Goal: Information Seeking & Learning: Learn about a topic

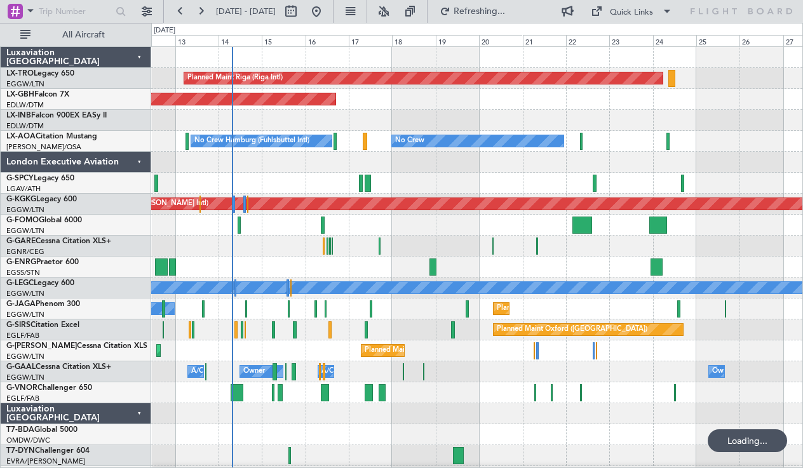
click at [319, 262] on div at bounding box center [476, 267] width 651 height 21
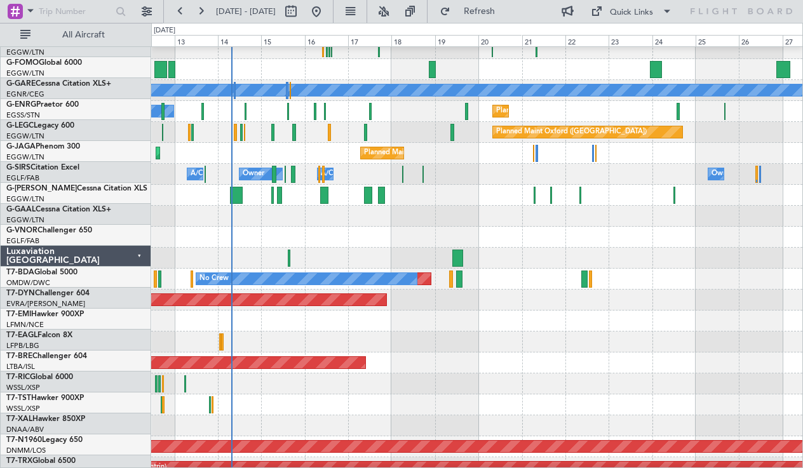
scroll to position [326, 0]
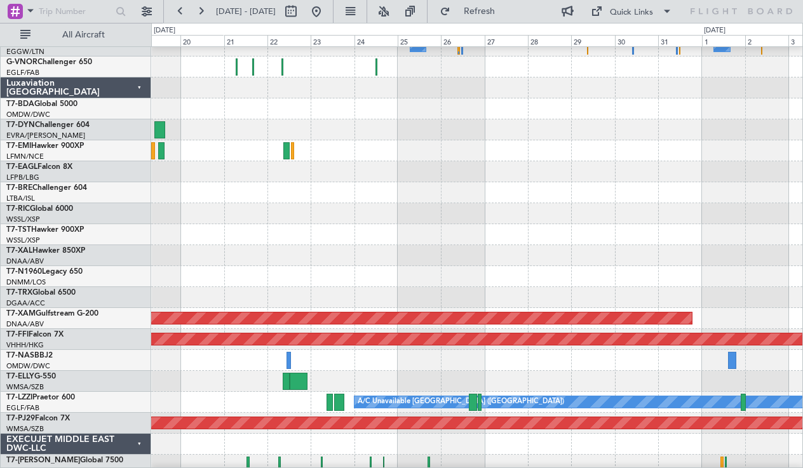
click at [484, 381] on div at bounding box center [476, 381] width 651 height 21
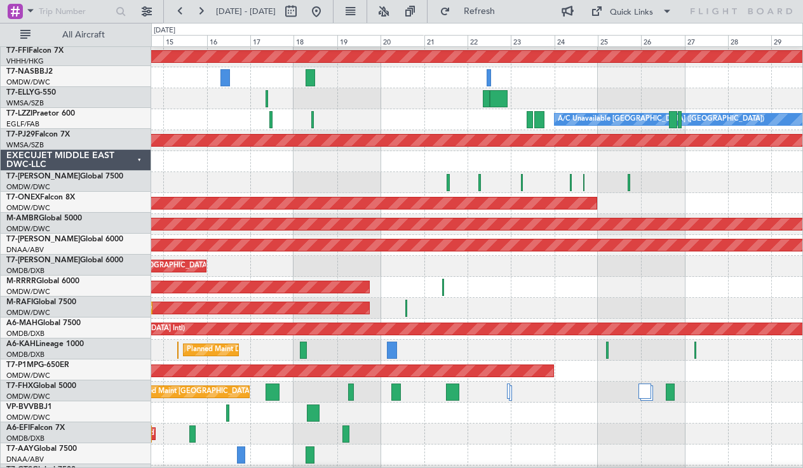
scroll to position [609, 0]
click at [409, 173] on div at bounding box center [476, 182] width 651 height 21
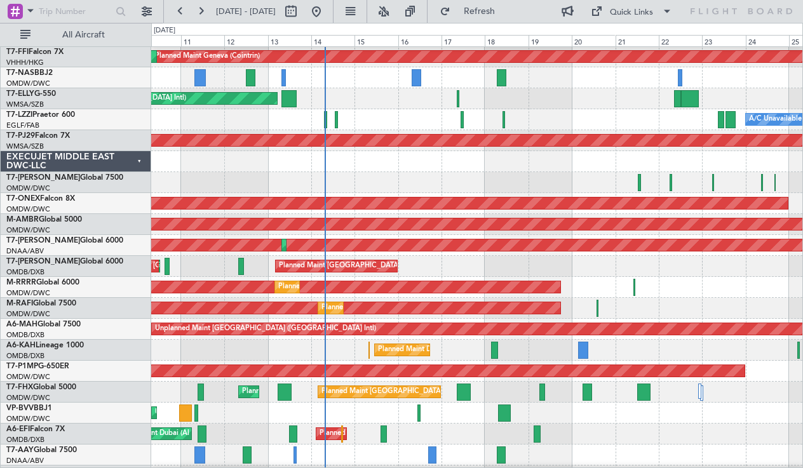
click at [463, 182] on div "Planned Maint Dubai (Al Maktoum Intl)" at bounding box center [476, 182] width 651 height 21
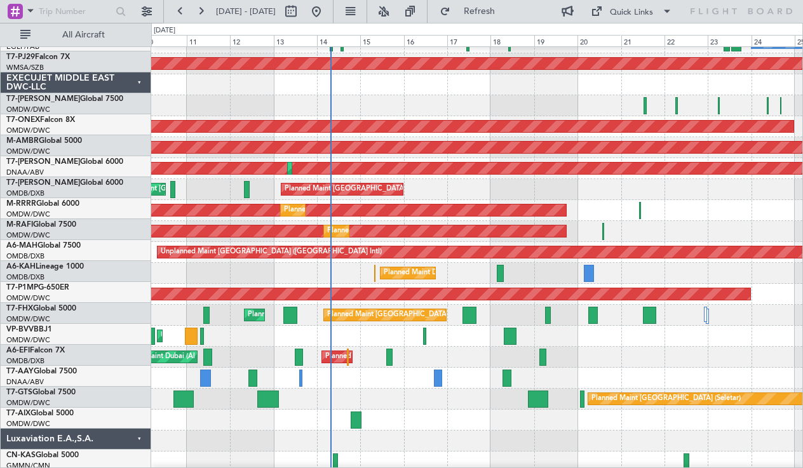
scroll to position [684, 0]
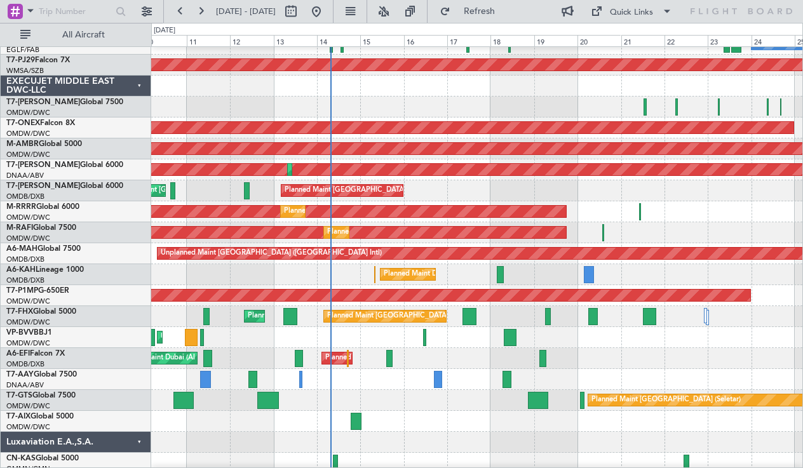
click at [141, 86] on div "EXECUJET MIDDLE EAST DWC-LLC" at bounding box center [76, 86] width 151 height 21
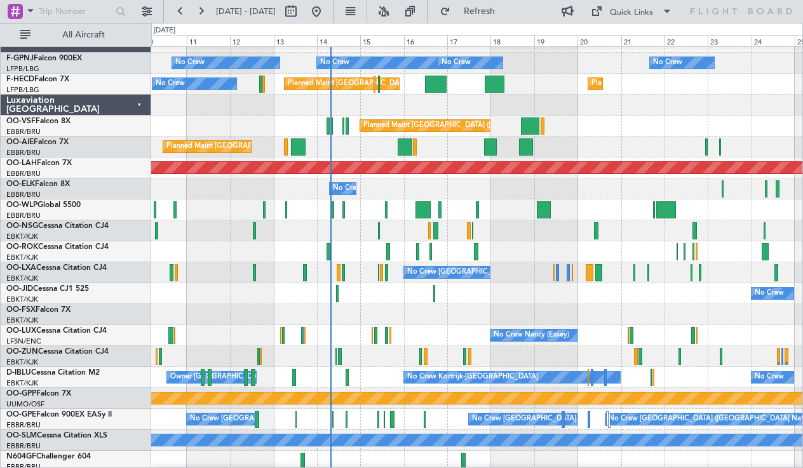
scroll to position [572, 0]
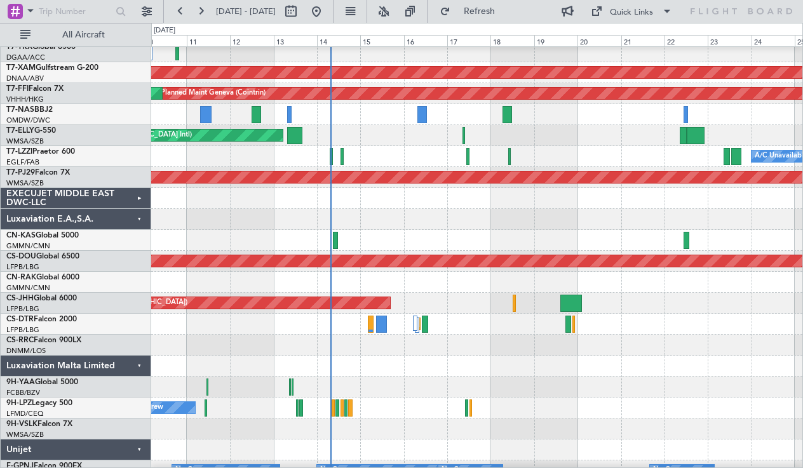
click at [135, 365] on div "Luxaviation Malta Limited" at bounding box center [76, 366] width 151 height 21
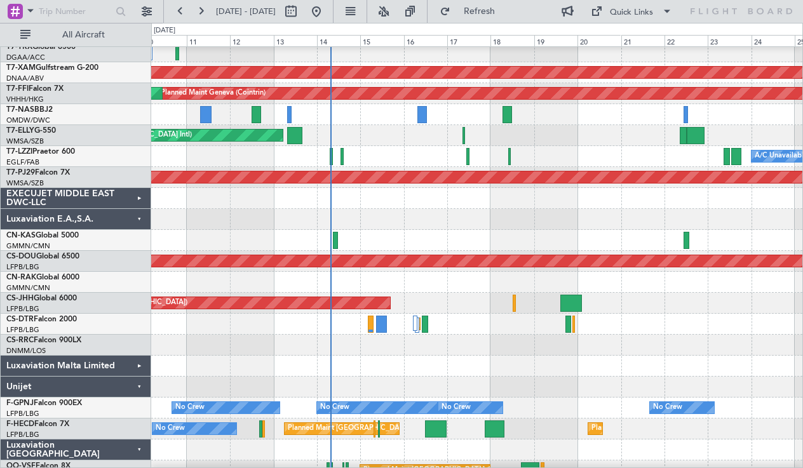
click at [142, 388] on div "Unijet" at bounding box center [76, 387] width 151 height 21
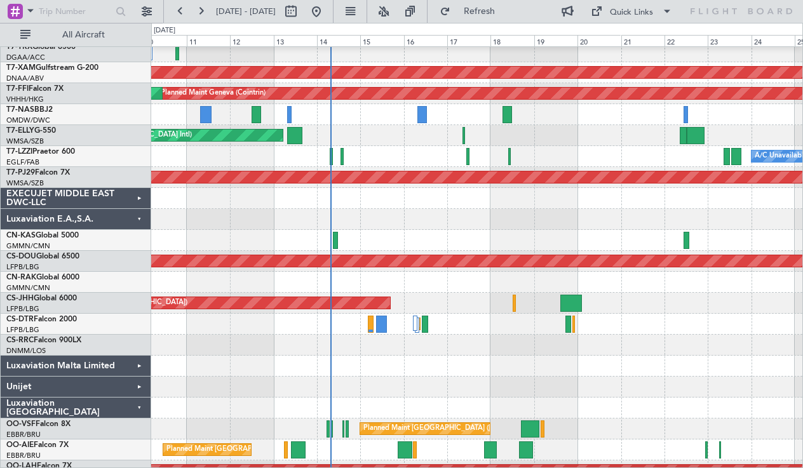
click at [137, 410] on div "Luxaviation [GEOGRAPHIC_DATA]" at bounding box center [76, 408] width 151 height 21
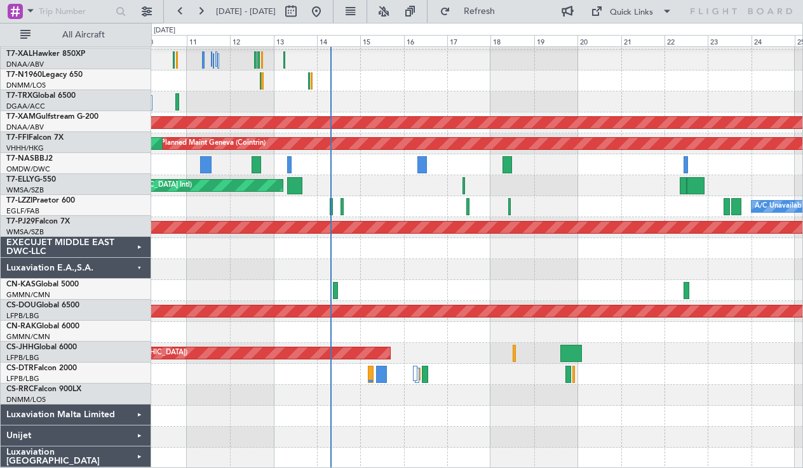
scroll to position [522, 0]
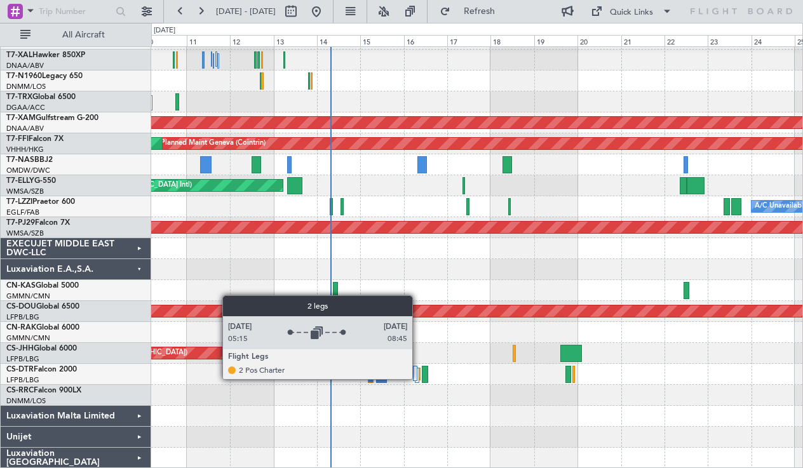
click at [418, 379] on div at bounding box center [417, 375] width 4 height 15
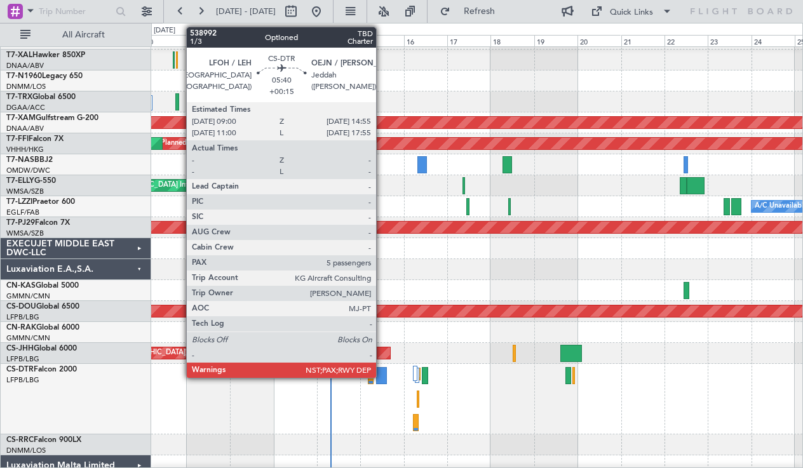
click at [382, 377] on div at bounding box center [381, 375] width 11 height 17
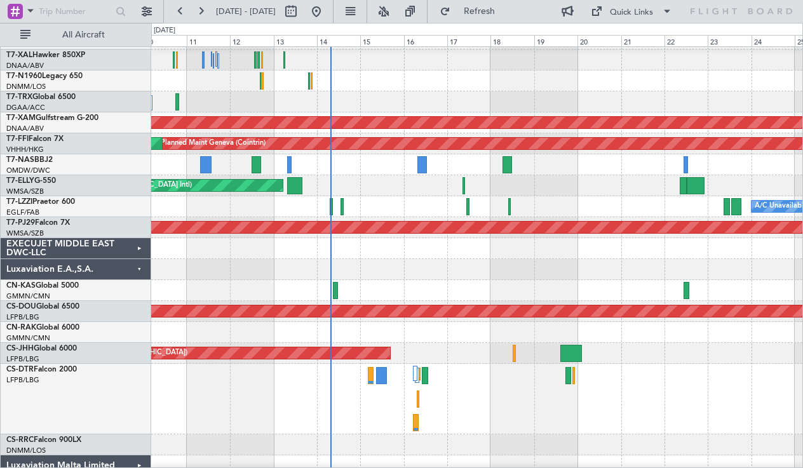
click at [138, 268] on div "Luxaviation E.A.,S.A." at bounding box center [76, 269] width 151 height 21
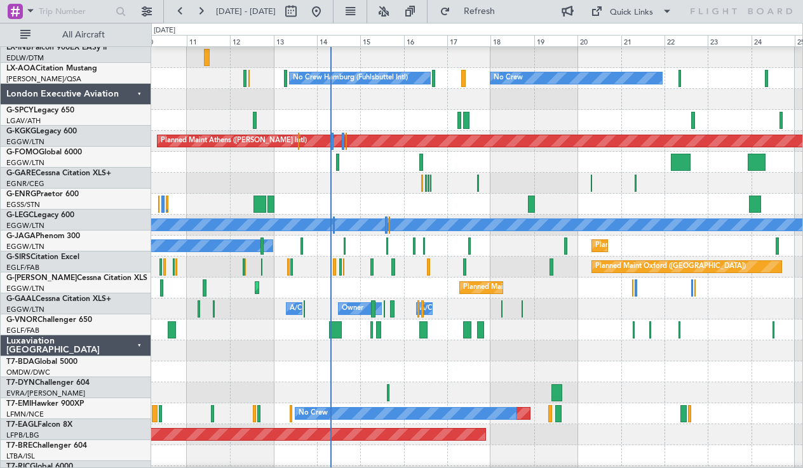
scroll to position [45, 0]
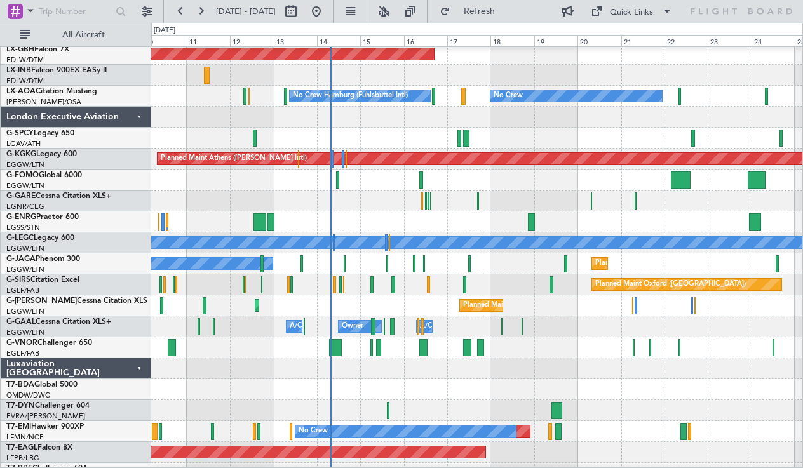
click at [138, 368] on div "Luxaviation [GEOGRAPHIC_DATA]" at bounding box center [76, 368] width 151 height 21
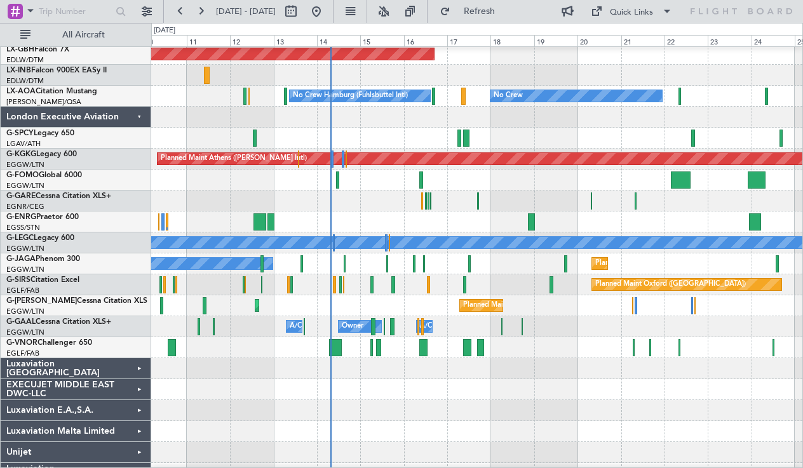
scroll to position [0, 0]
